Goal: Check status: Check status

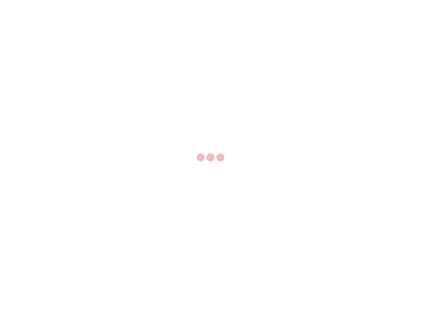
select select "US"
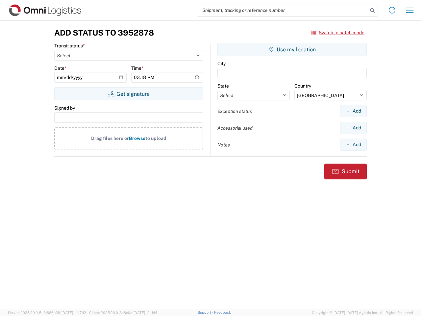
click at [283, 10] on input "search" at bounding box center [283, 10] width 171 height 13
click at [373, 11] on icon at bounding box center [372, 10] width 9 height 9
click at [392, 10] on icon at bounding box center [392, 10] width 11 height 11
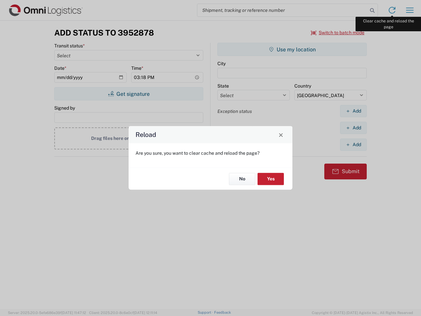
click at [410, 10] on div "Reload Are you sure, you want to clear cache and reload the page? No Yes" at bounding box center [210, 158] width 421 height 316
click at [338, 33] on div "Reload Are you sure, you want to clear cache and reload the page? No Yes" at bounding box center [210, 158] width 421 height 316
click at [129, 94] on div "Reload Are you sure, you want to clear cache and reload the page? No Yes" at bounding box center [210, 158] width 421 height 316
click at [292, 49] on div "Reload Are you sure, you want to clear cache and reload the page? No Yes" at bounding box center [210, 158] width 421 height 316
click at [354, 111] on div "Reload Are you sure, you want to clear cache and reload the page? No Yes" at bounding box center [210, 158] width 421 height 316
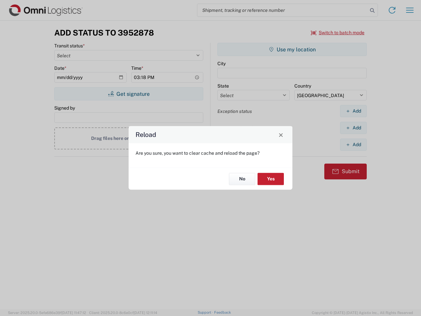
click at [354, 128] on div "Reload Are you sure, you want to clear cache and reload the page? No Yes" at bounding box center [210, 158] width 421 height 316
click at [354, 145] on div "Reload Are you sure, you want to clear cache and reload the page? No Yes" at bounding box center [210, 158] width 421 height 316
